Goal: Task Accomplishment & Management: Use online tool/utility

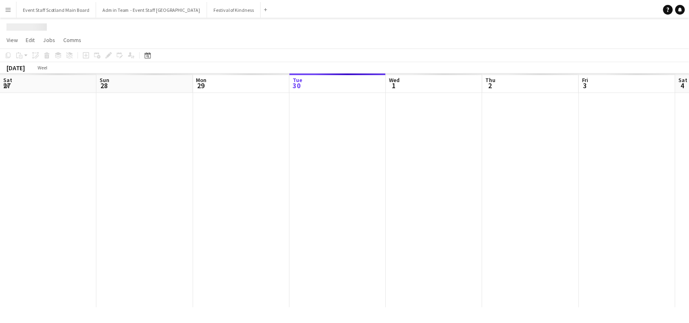
scroll to position [0, 195]
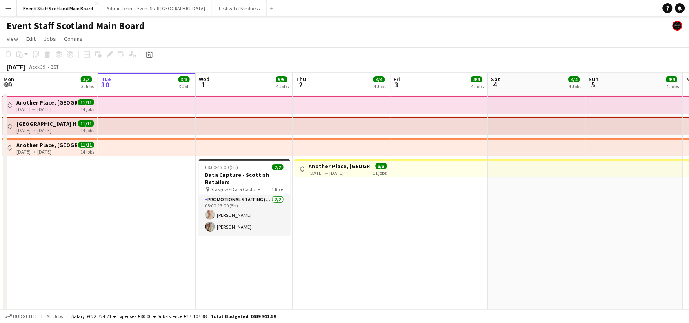
click at [3, 9] on button "Menu" at bounding box center [8, 8] width 16 height 16
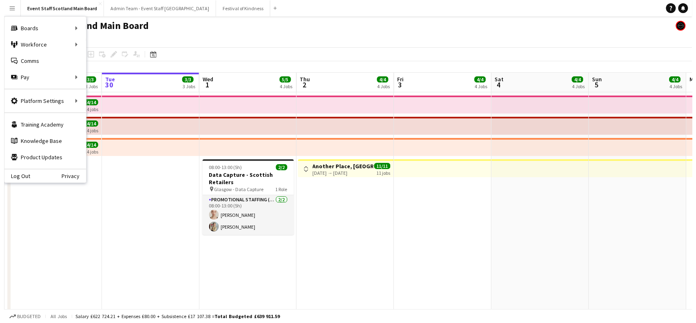
scroll to position [0, 0]
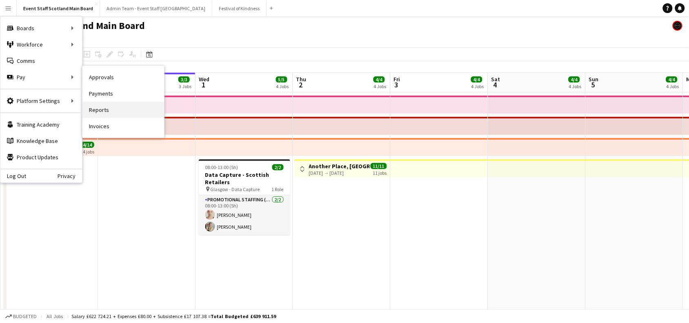
click at [115, 111] on link "Reports" at bounding box center [123, 110] width 82 height 16
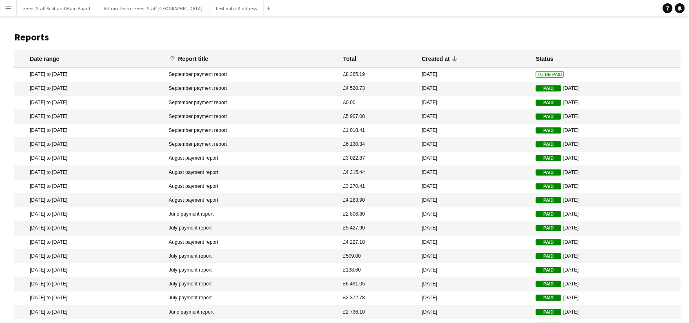
click at [339, 74] on mat-cell "September payment report" at bounding box center [251, 75] width 175 height 14
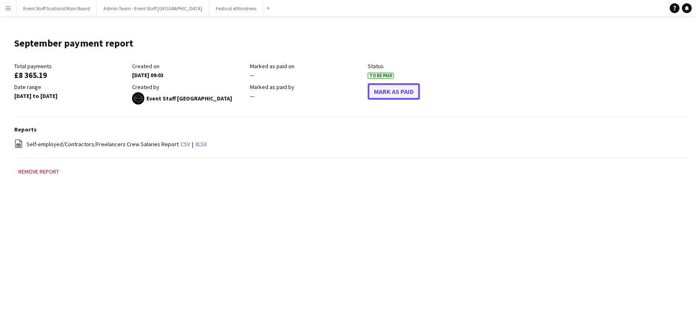
click at [388, 86] on button "Mark As Paid" at bounding box center [394, 91] width 52 height 16
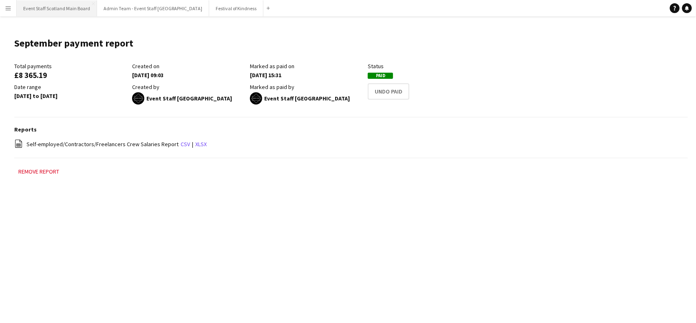
click at [48, 5] on button "Event Staff Scotland Main Board Close" at bounding box center [57, 8] width 80 height 16
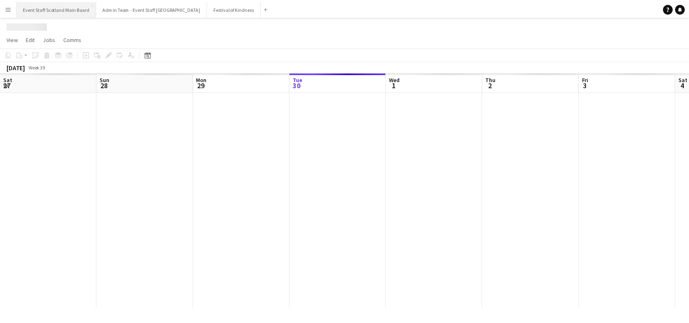
scroll to position [0, 195]
